Goal: Transaction & Acquisition: Purchase product/service

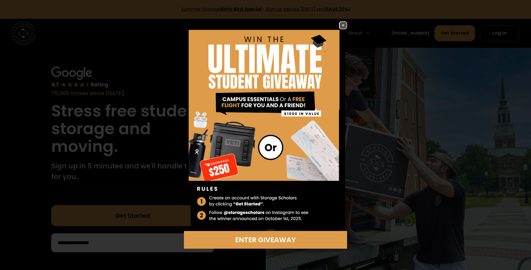
click at [340, 25] on img at bounding box center [343, 25] width 7 height 7
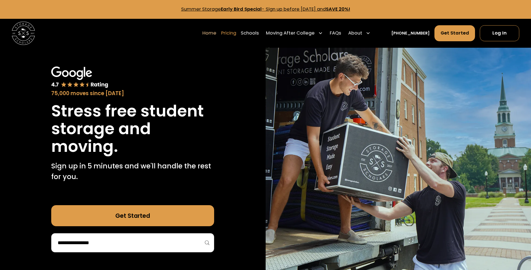
click at [236, 32] on link "Pricing" at bounding box center [228, 33] width 15 height 16
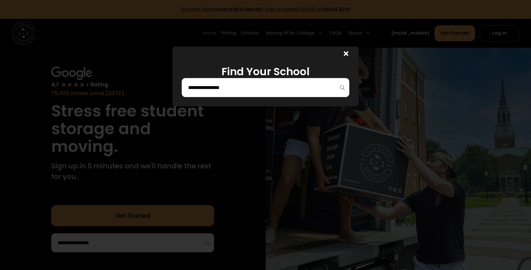
click at [349, 55] on icon at bounding box center [346, 53] width 5 height 5
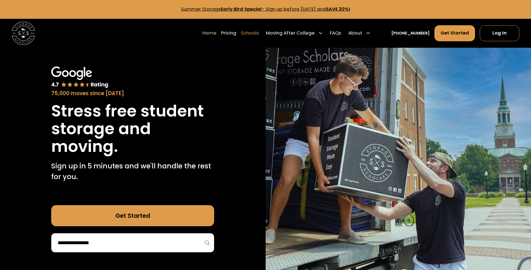
click at [257, 35] on link "Schools" at bounding box center [250, 33] width 18 height 16
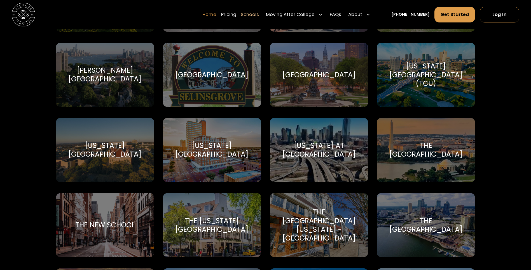
scroll to position [2353, 0]
click at [236, 14] on link "Pricing" at bounding box center [228, 14] width 15 height 16
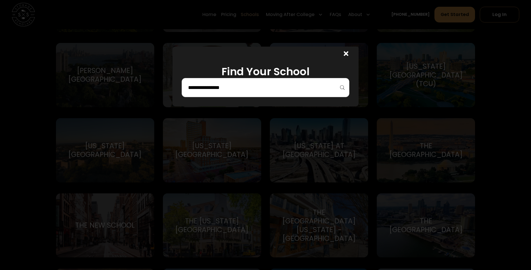
click at [212, 90] on input "search" at bounding box center [266, 88] width 156 height 10
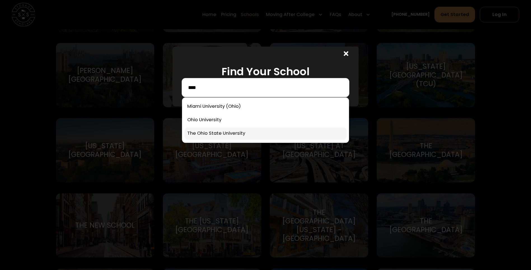
type input "****"
click at [211, 130] on link at bounding box center [266, 133] width 162 height 12
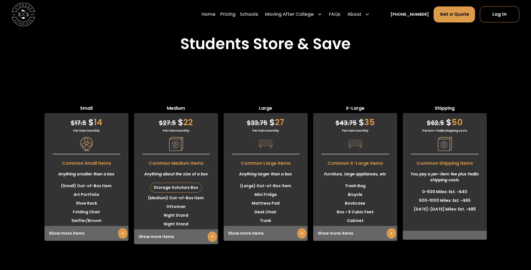
scroll to position [1480, 0]
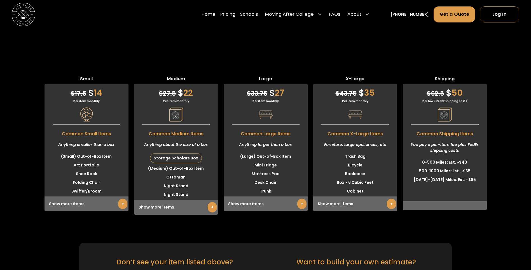
click at [392, 198] on link "+" at bounding box center [391, 203] width 9 height 10
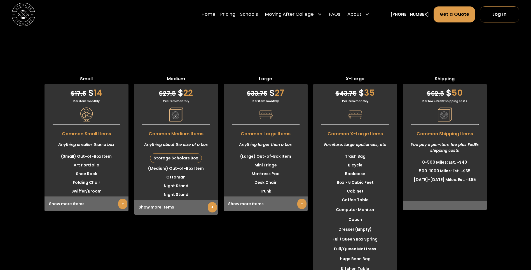
click at [213, 202] on link "+" at bounding box center [212, 207] width 9 height 10
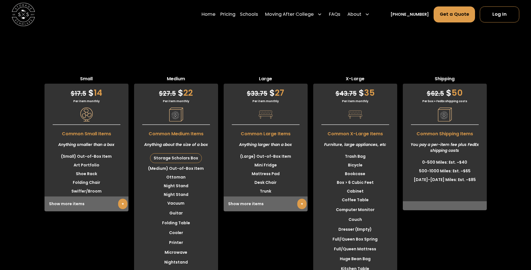
click at [122, 198] on link "+" at bounding box center [122, 203] width 9 height 10
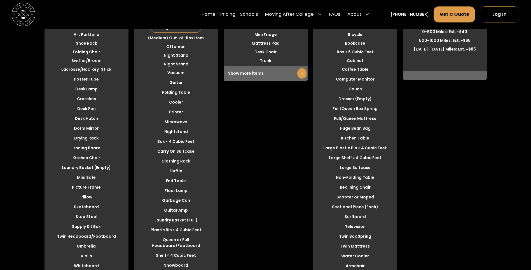
scroll to position [1620, 0]
